Goal: Contribute content

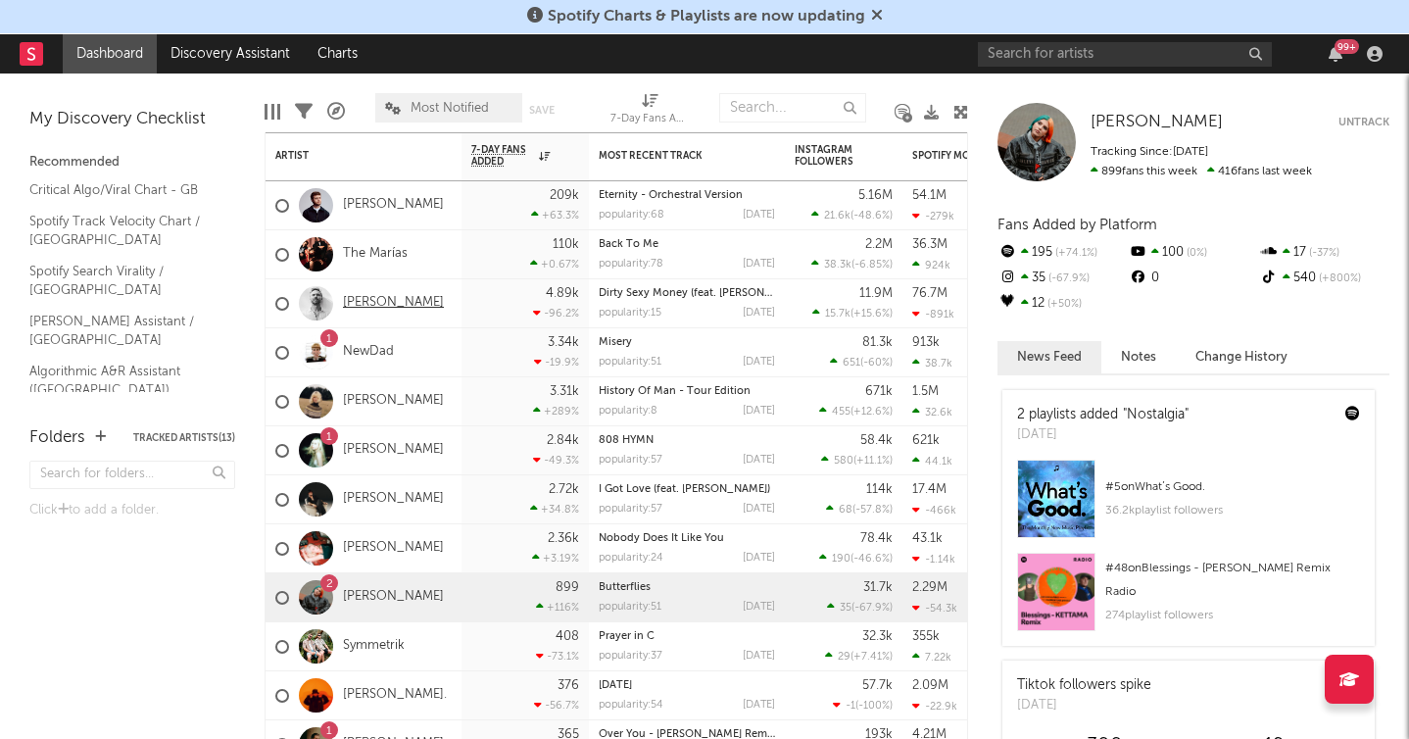
click at [378, 303] on link "[PERSON_NAME]" at bounding box center [393, 303] width 101 height 17
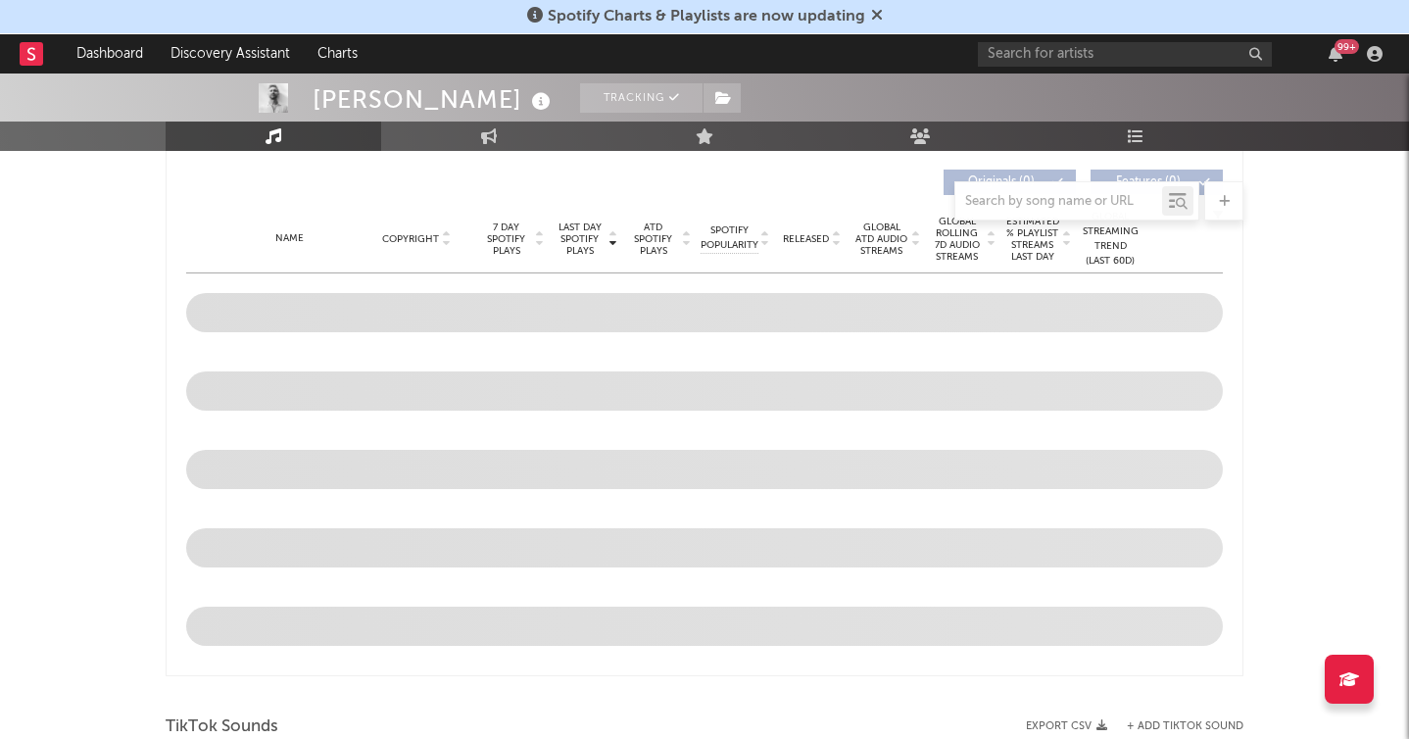
select select "6m"
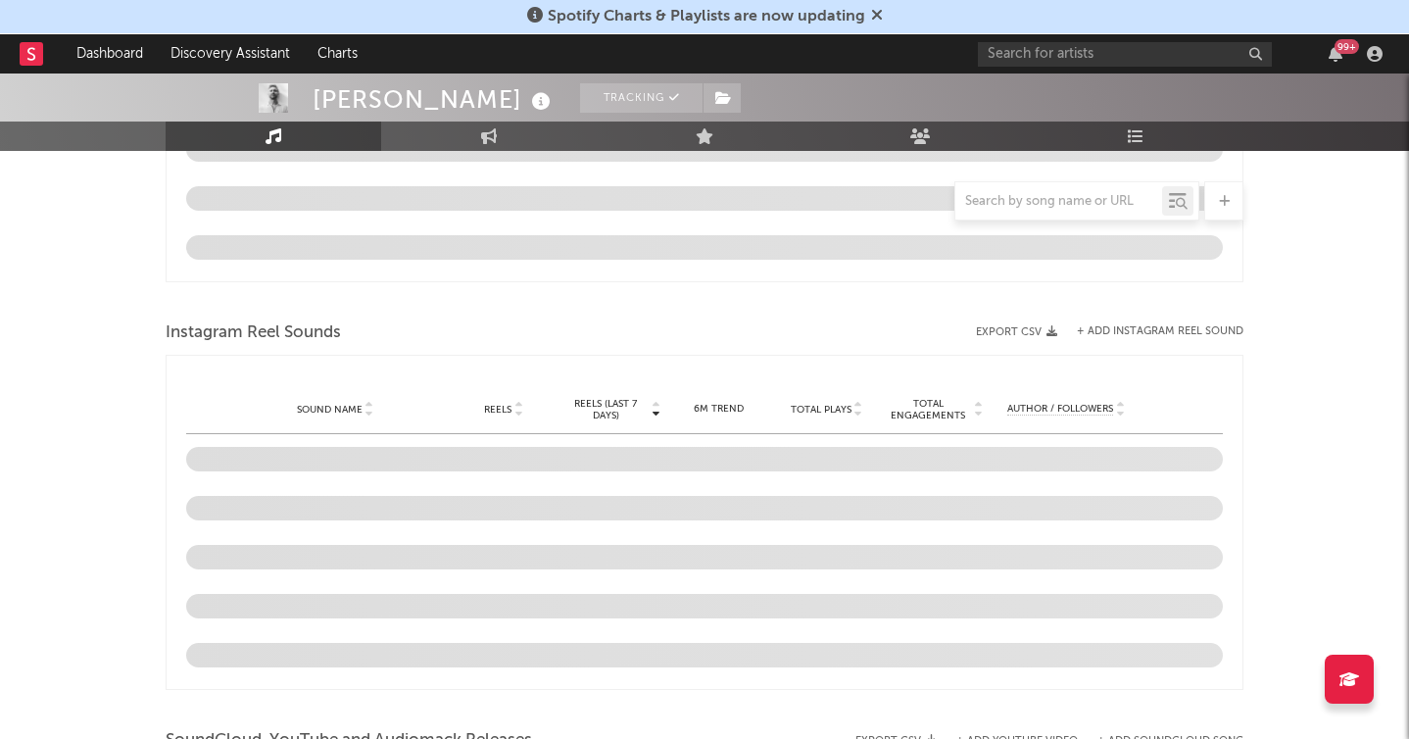
scroll to position [1590, 0]
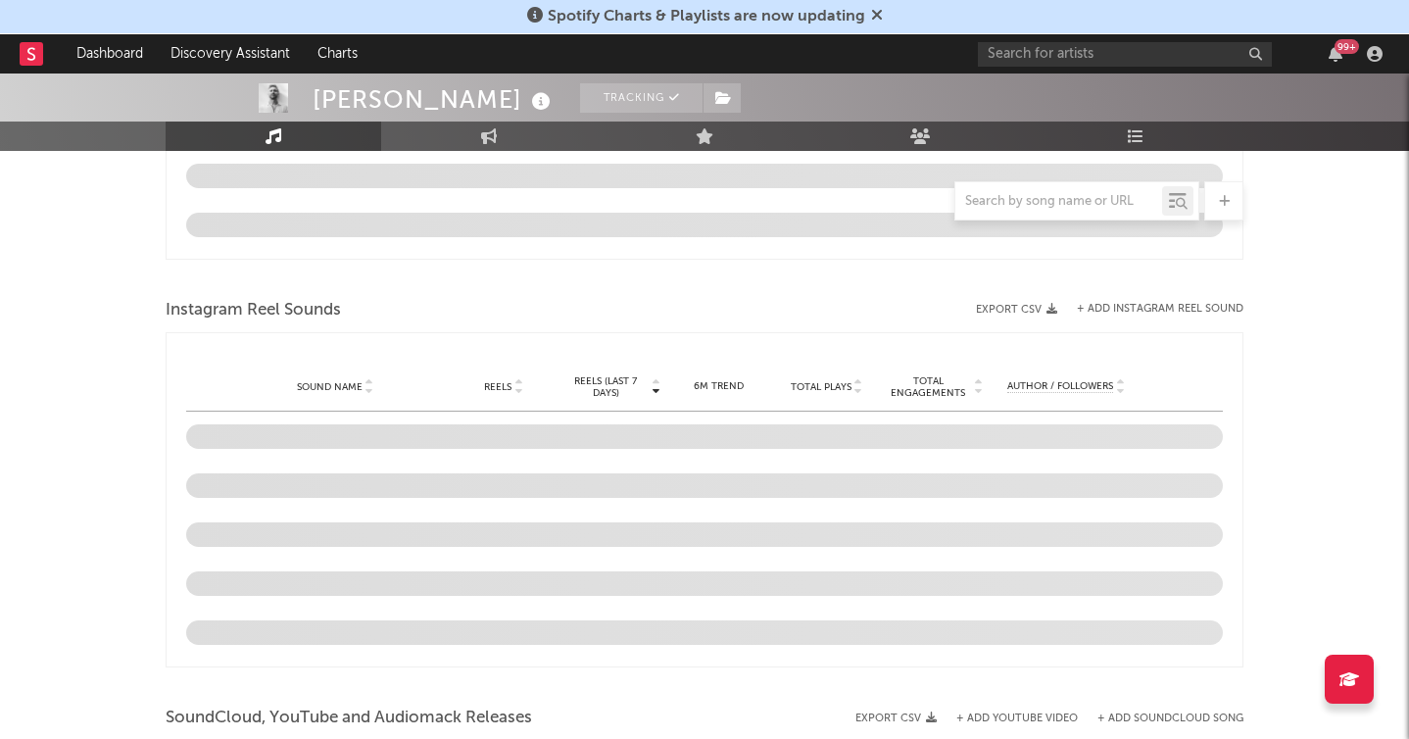
click at [1131, 308] on button "+ Add Instagram Reel Sound" at bounding box center [1160, 309] width 167 height 11
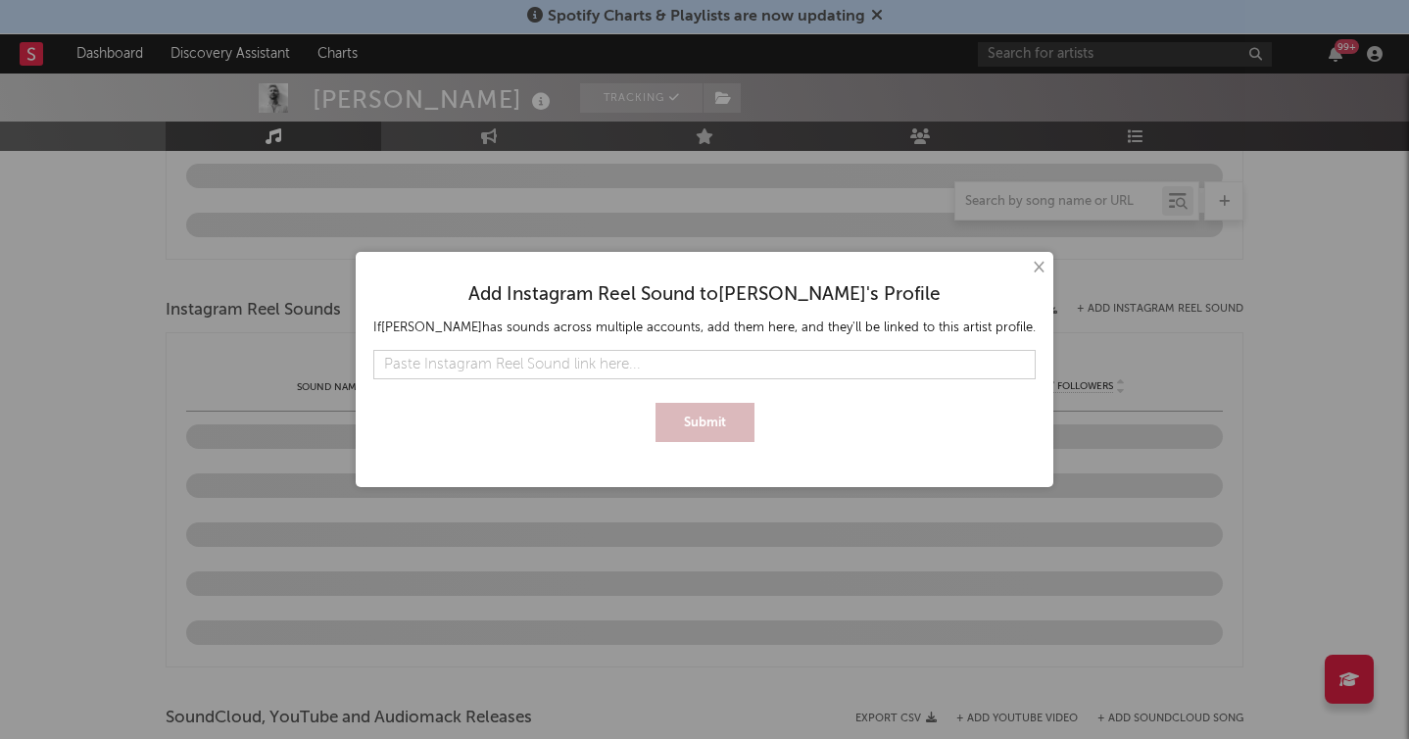
click at [652, 364] on input "text" at bounding box center [704, 364] width 662 height 29
click at [706, 419] on button "Submit" at bounding box center [705, 422] width 99 height 39
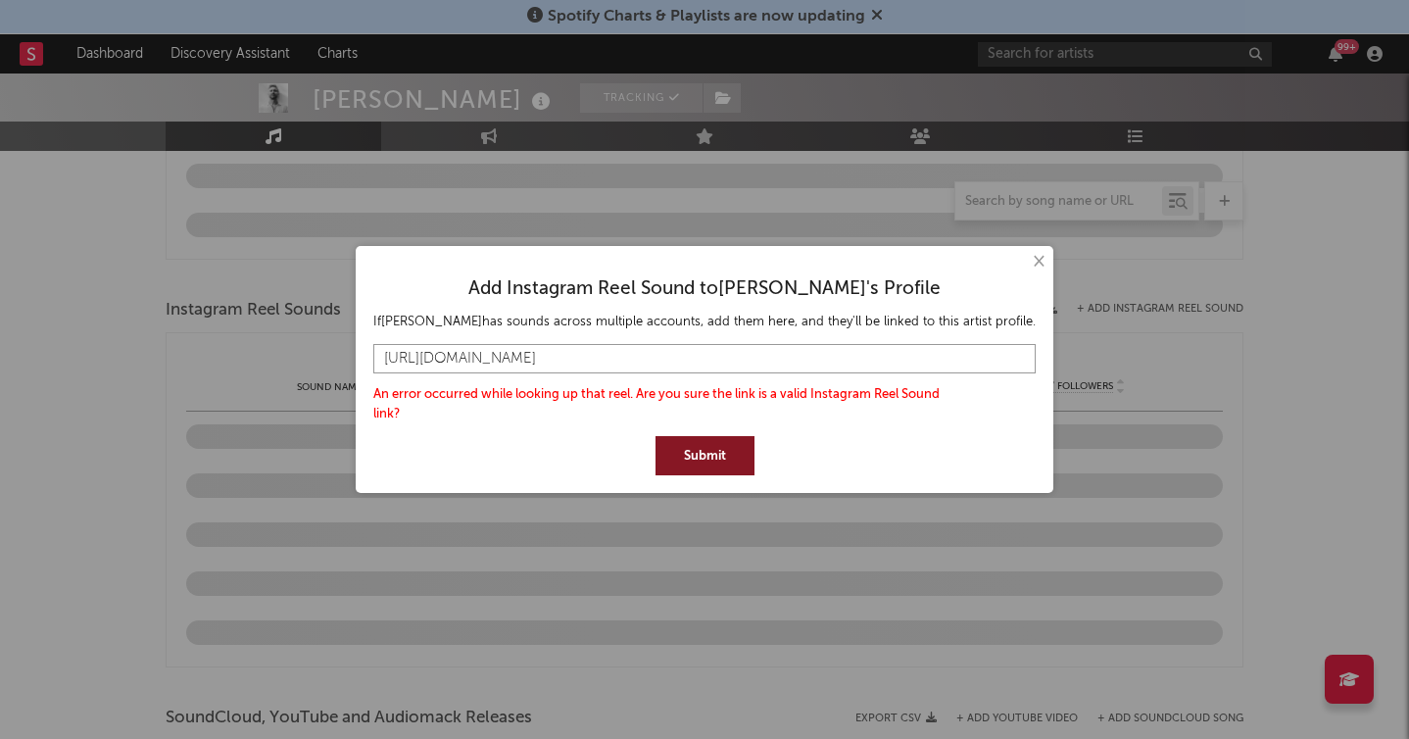
click at [839, 361] on input "[URL][DOMAIN_NAME]" at bounding box center [704, 358] width 662 height 29
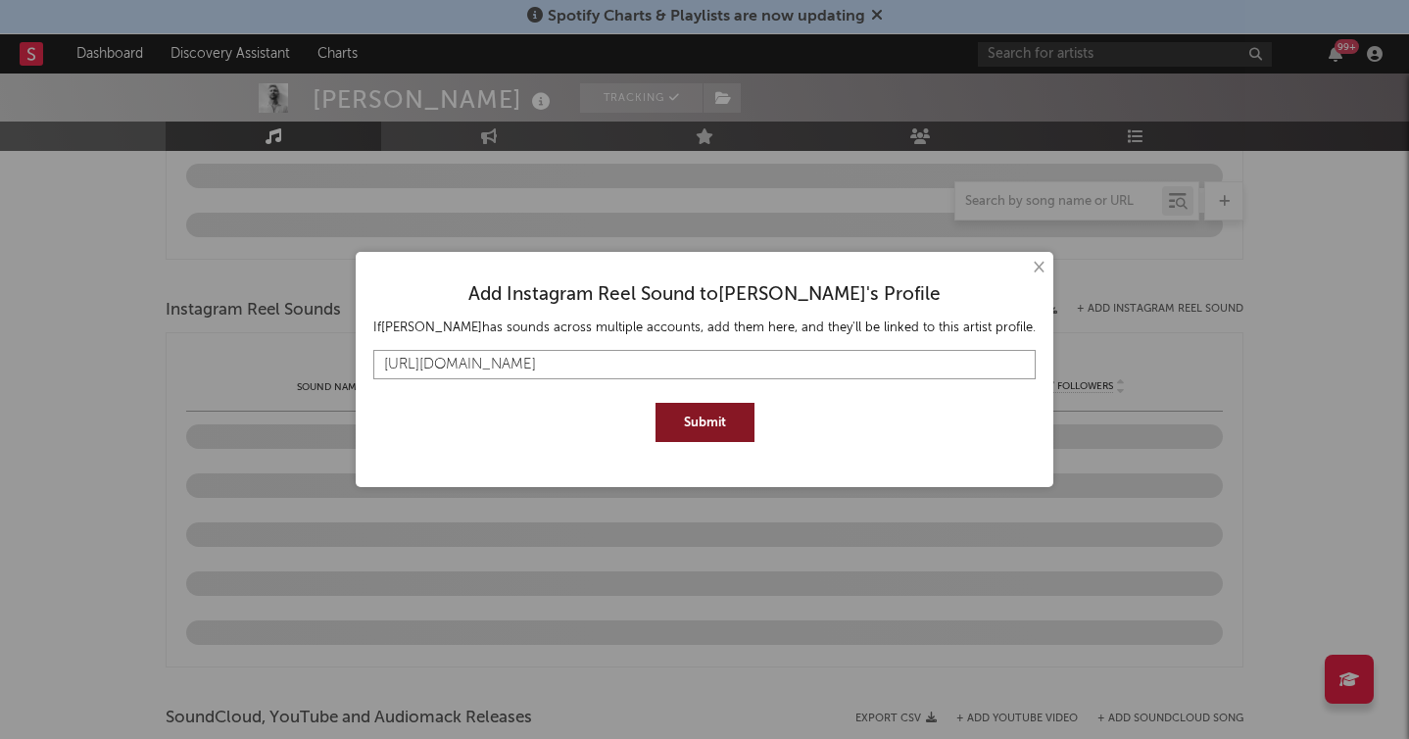
click at [402, 366] on input "[URL][DOMAIN_NAME]" at bounding box center [704, 364] width 662 height 29
type input "[URL][DOMAIN_NAME]"
click at [671, 414] on button "Submit" at bounding box center [705, 422] width 99 height 39
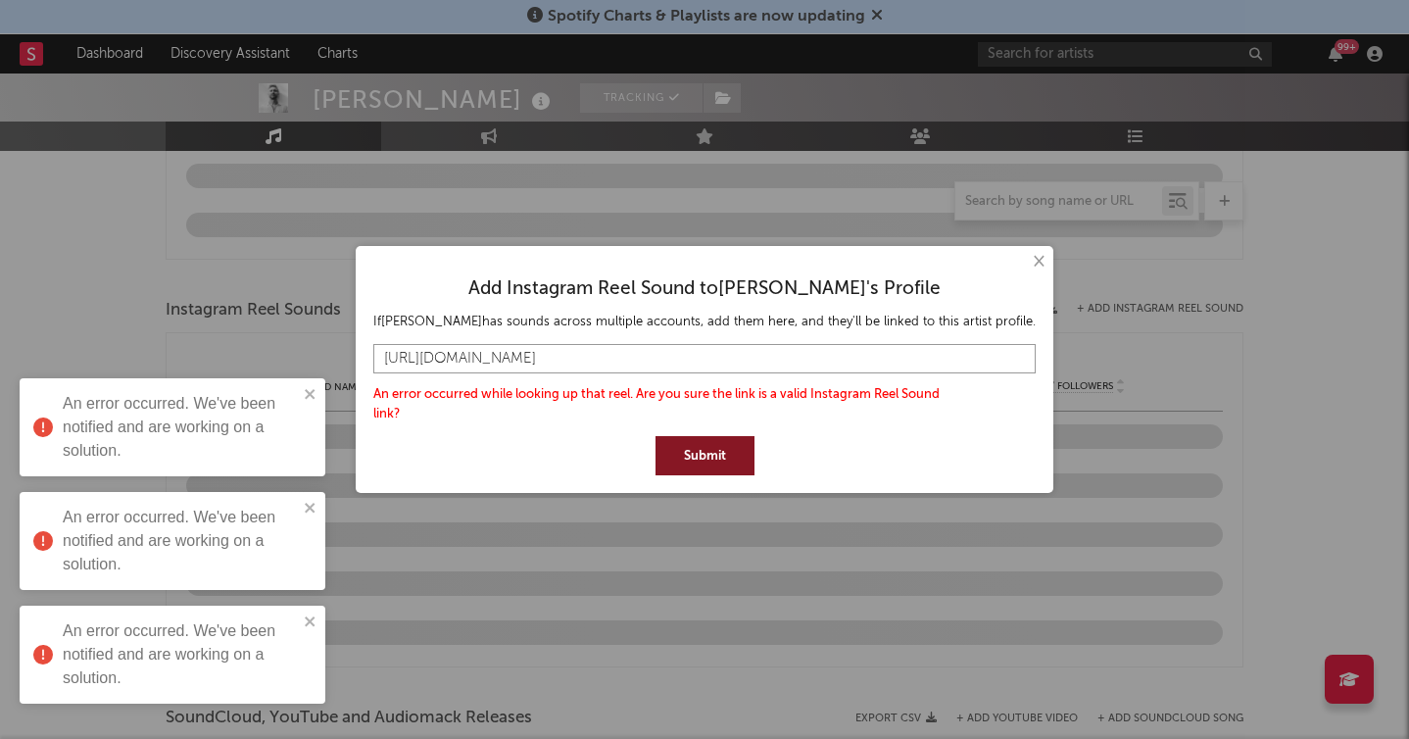
drag, startPoint x: 874, startPoint y: 361, endPoint x: 299, endPoint y: 338, distance: 575.7
click at [299, 338] on div "× Add Instagram Reel Sound to [PERSON_NAME] 's Profile If [PERSON_NAME] has sou…" at bounding box center [704, 369] width 1409 height 739
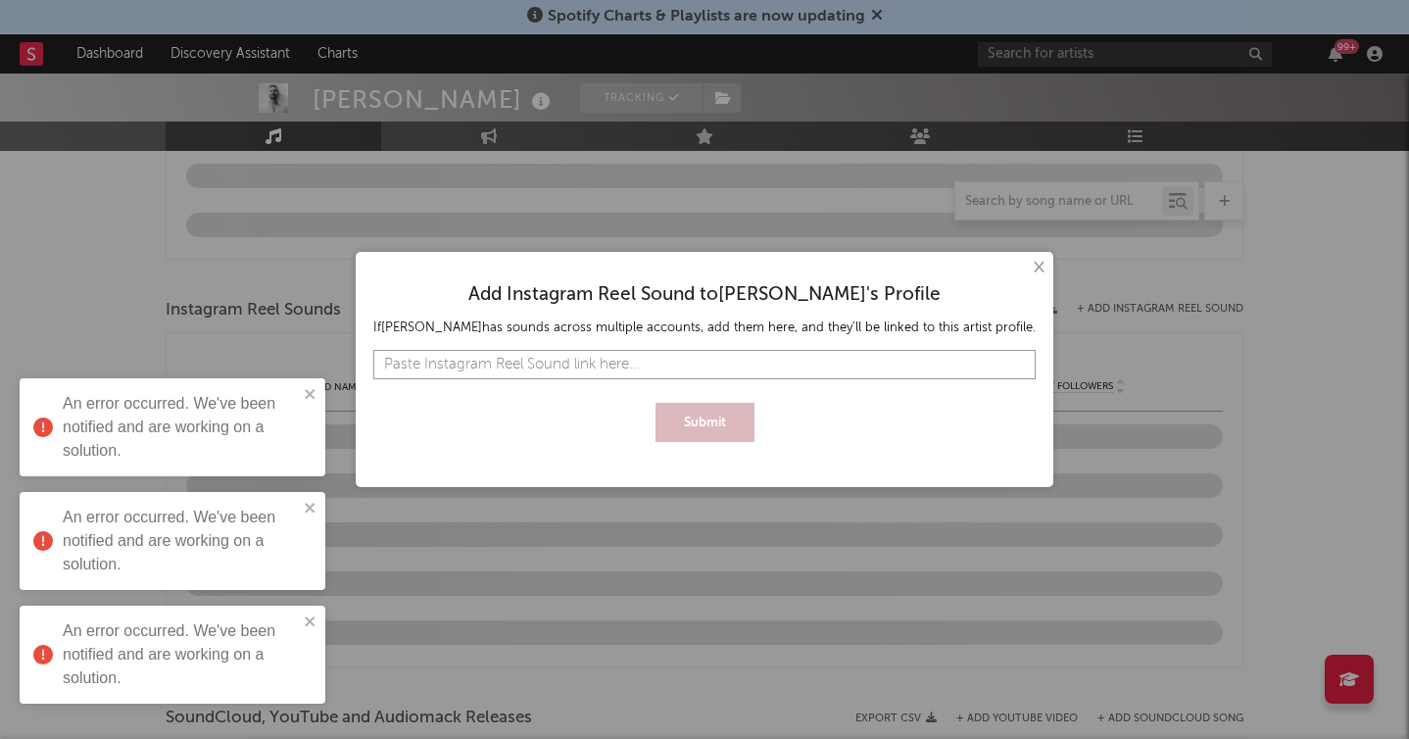
paste input "[URL][DOMAIN_NAME]"
type input "[URL][DOMAIN_NAME]"
click at [708, 420] on button "Submit" at bounding box center [705, 422] width 99 height 39
